Goal: Find specific page/section: Find specific page/section

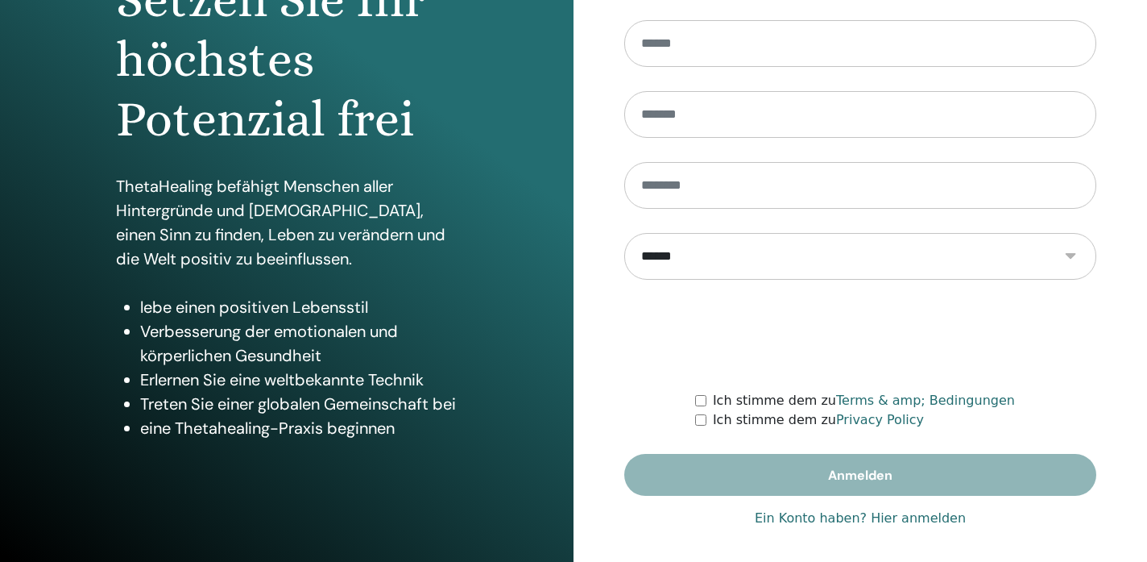
scroll to position [212, 0]
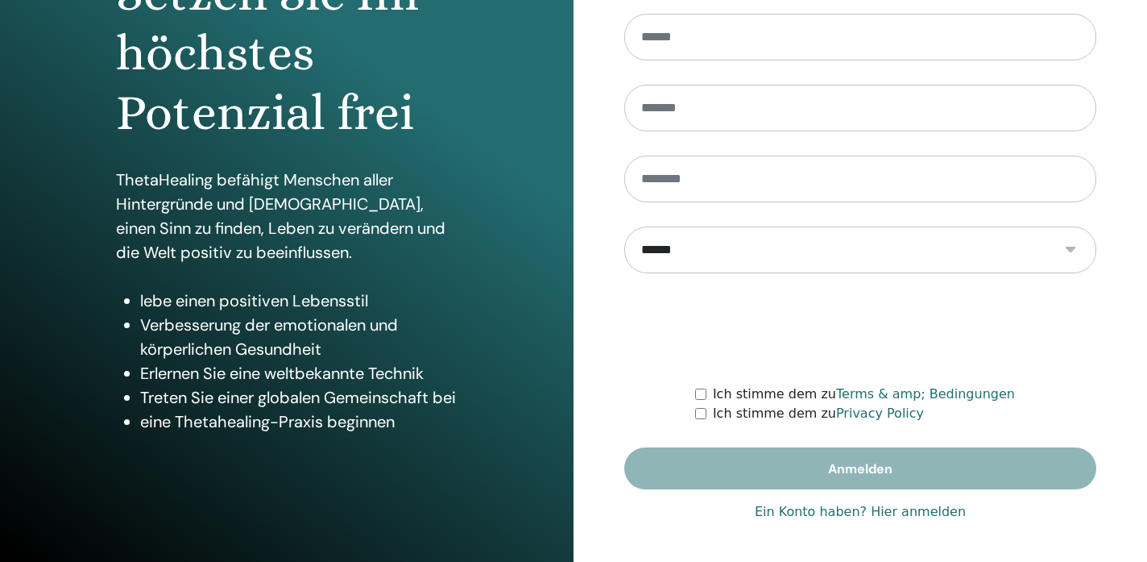
click at [899, 513] on link "Ein Konto haben? Hier anmelden" at bounding box center [860, 511] width 211 height 19
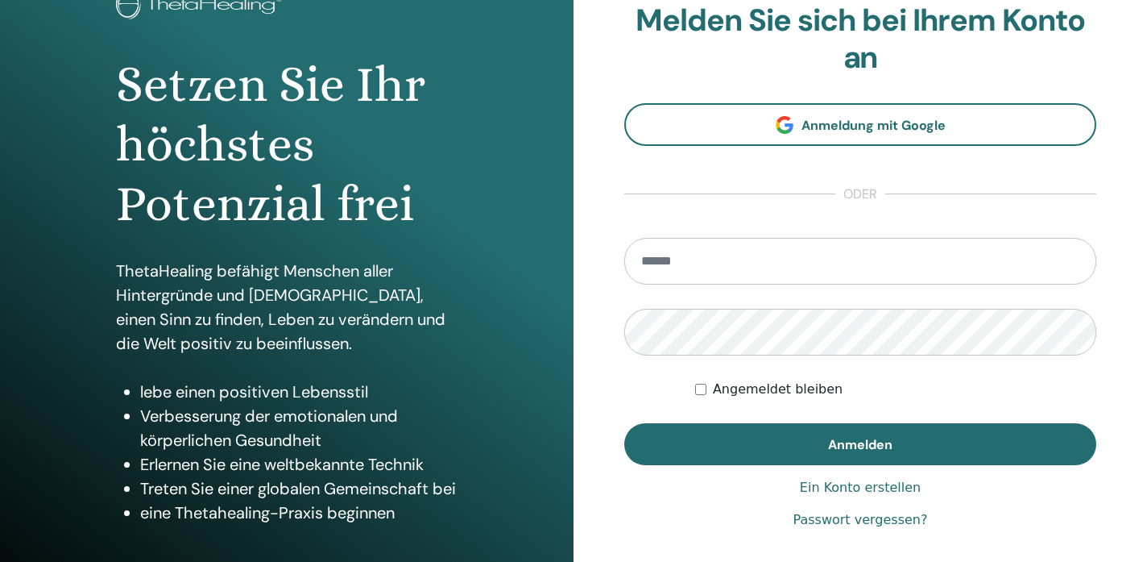
scroll to position [212, 0]
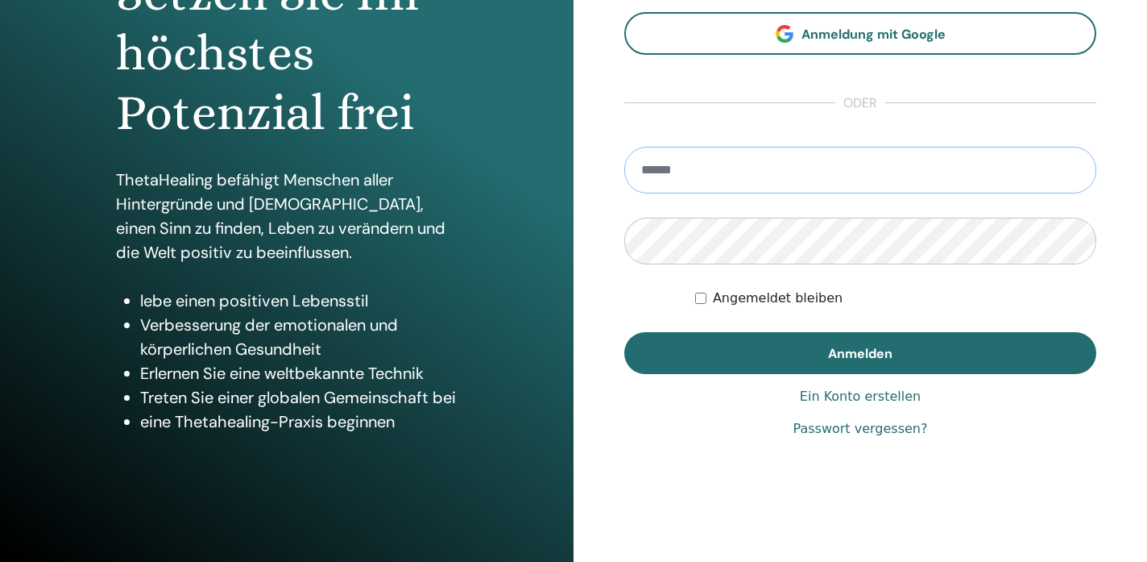
click at [759, 176] on input "email" at bounding box center [860, 170] width 472 height 47
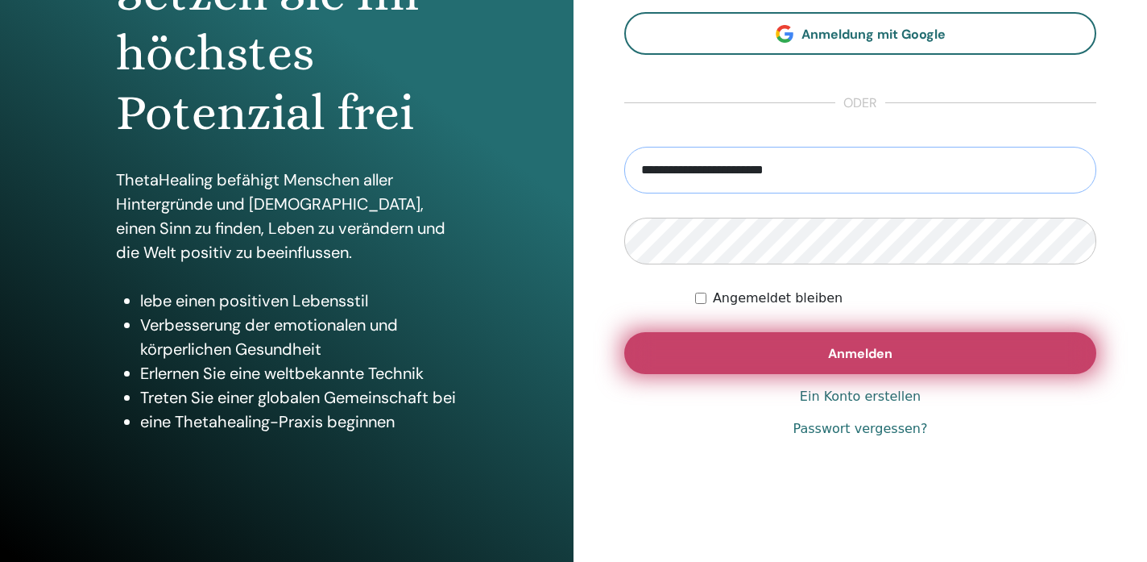
type input "**********"
click at [741, 355] on button "Anmelden" at bounding box center [860, 353] width 472 height 42
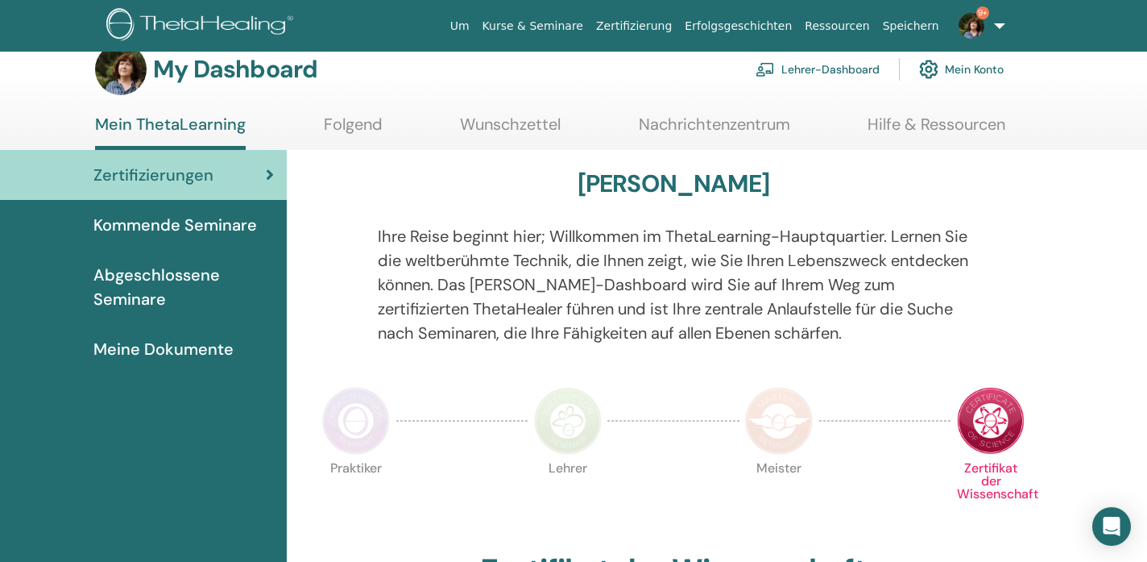
scroll to position [28, 0]
click at [839, 71] on link "Lehrer-Dashboard" at bounding box center [818, 68] width 124 height 35
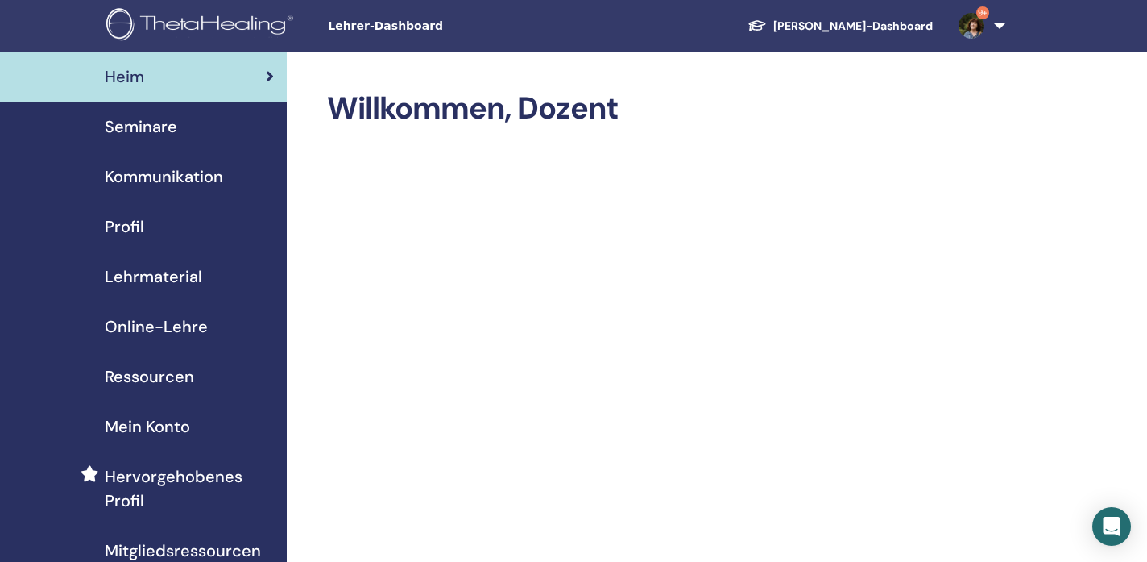
click at [155, 129] on span "Seminare" at bounding box center [141, 126] width 73 height 24
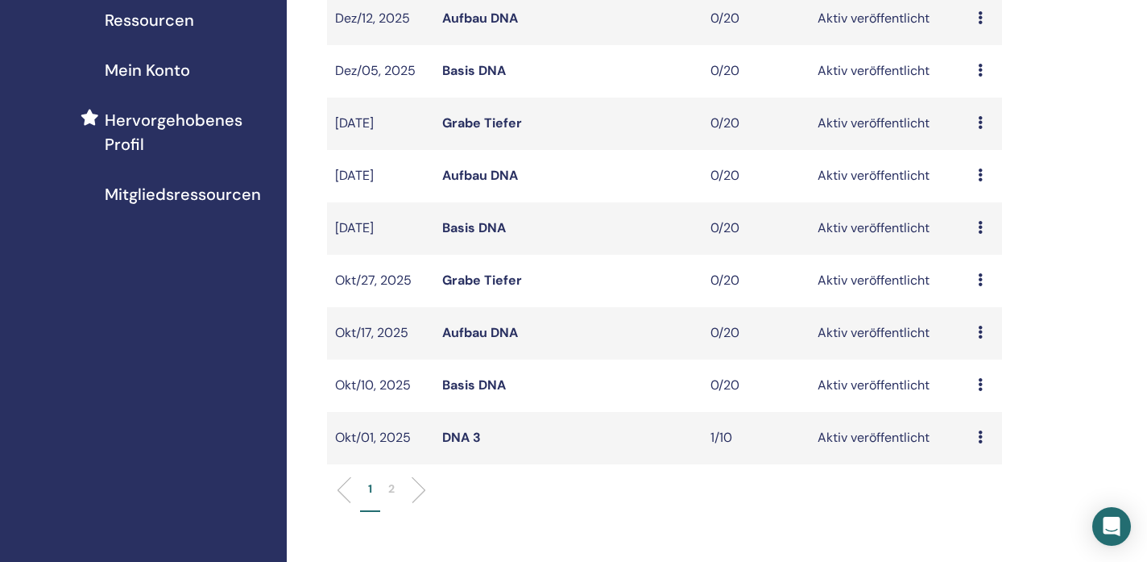
scroll to position [359, 0]
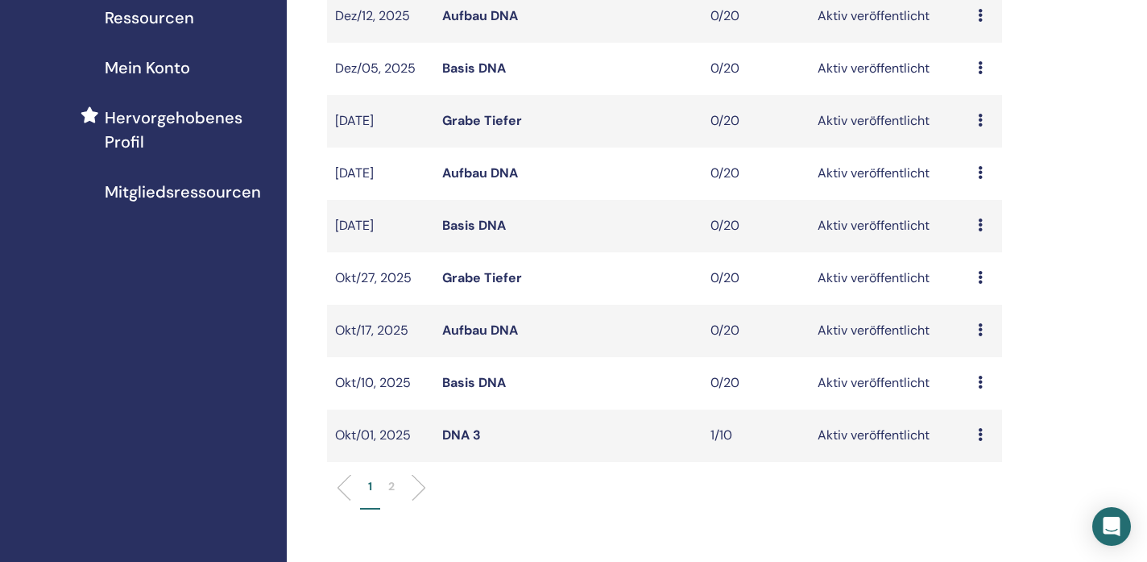
click at [423, 487] on li at bounding box center [412, 487] width 27 height 27
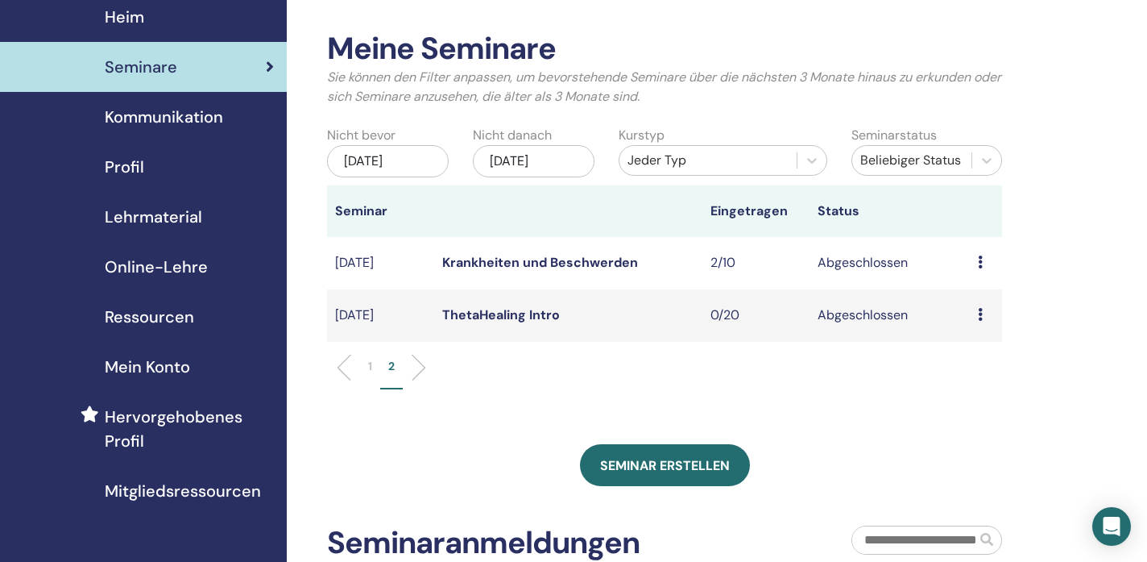
scroll to position [0, 0]
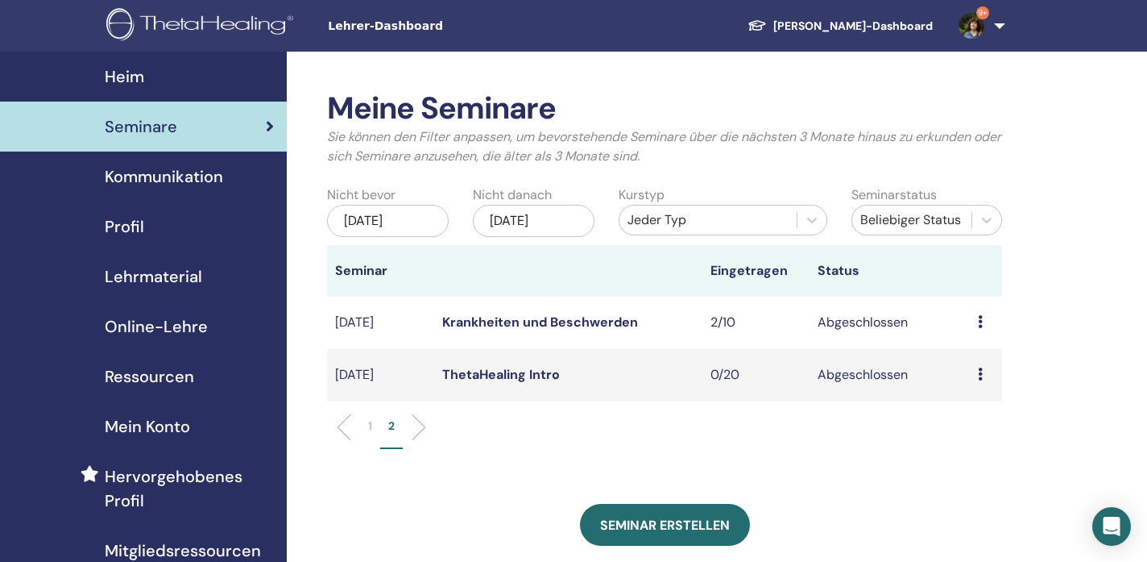
click at [164, 279] on span "Lehrmaterial" at bounding box center [153, 276] width 97 height 24
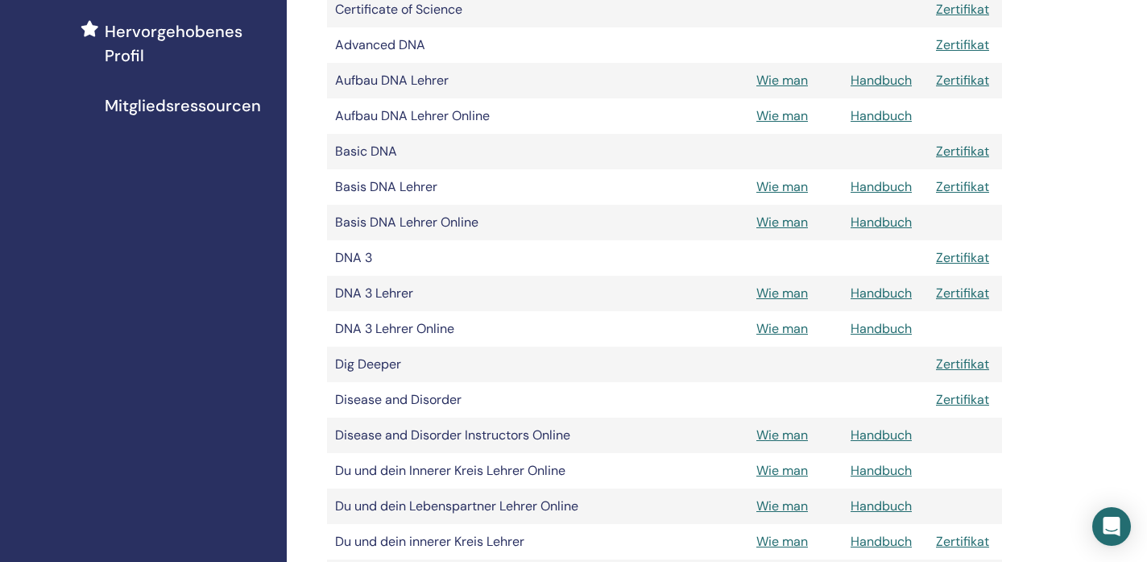
scroll to position [459, 0]
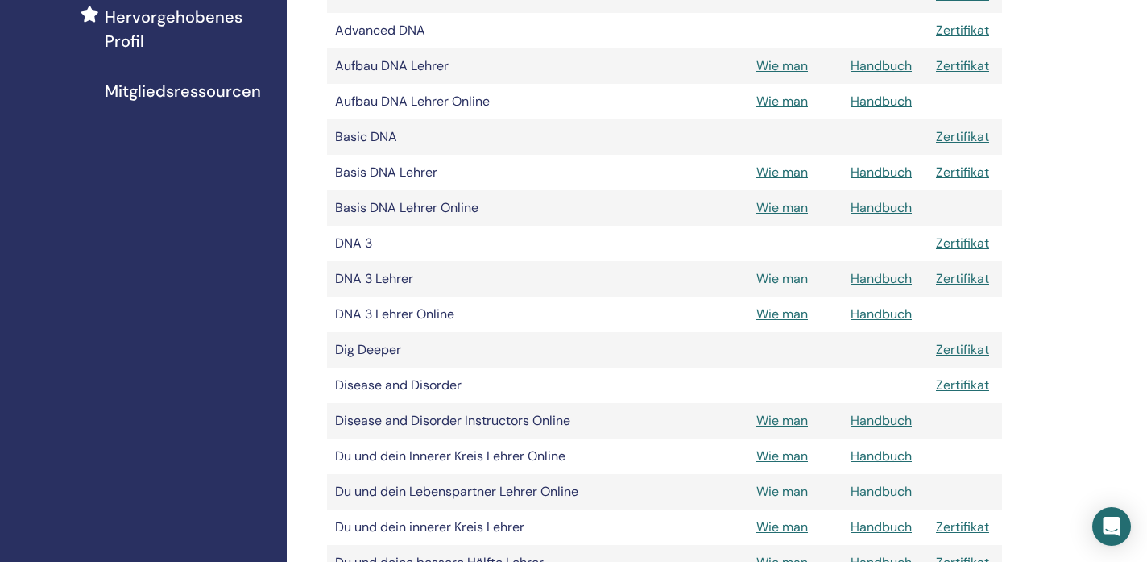
click at [787, 281] on link "Wie man" at bounding box center [783, 278] width 52 height 17
